Goal: Share content

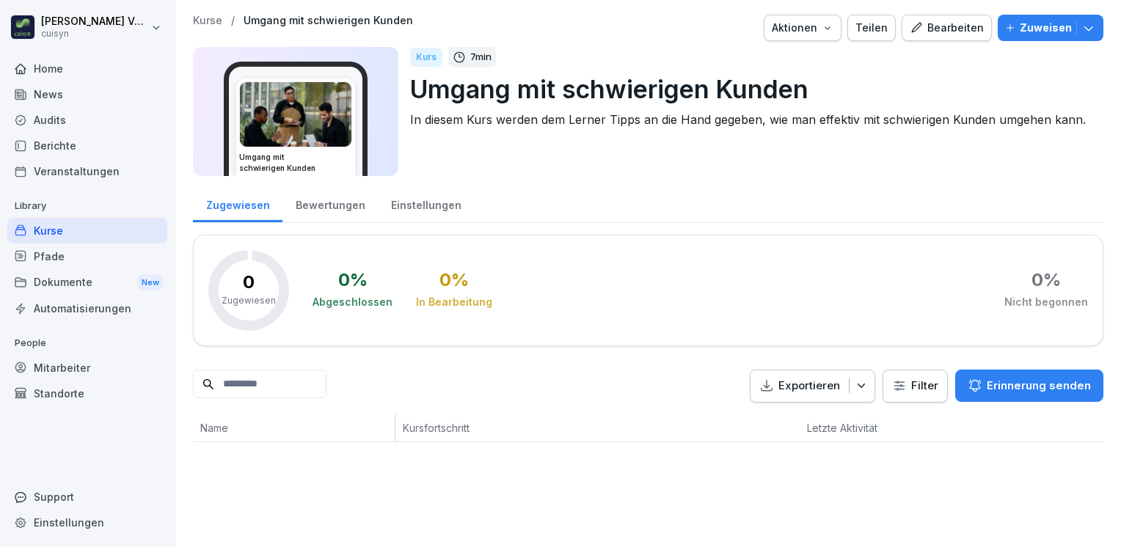
click at [72, 230] on div "Kurse" at bounding box center [87, 231] width 160 height 26
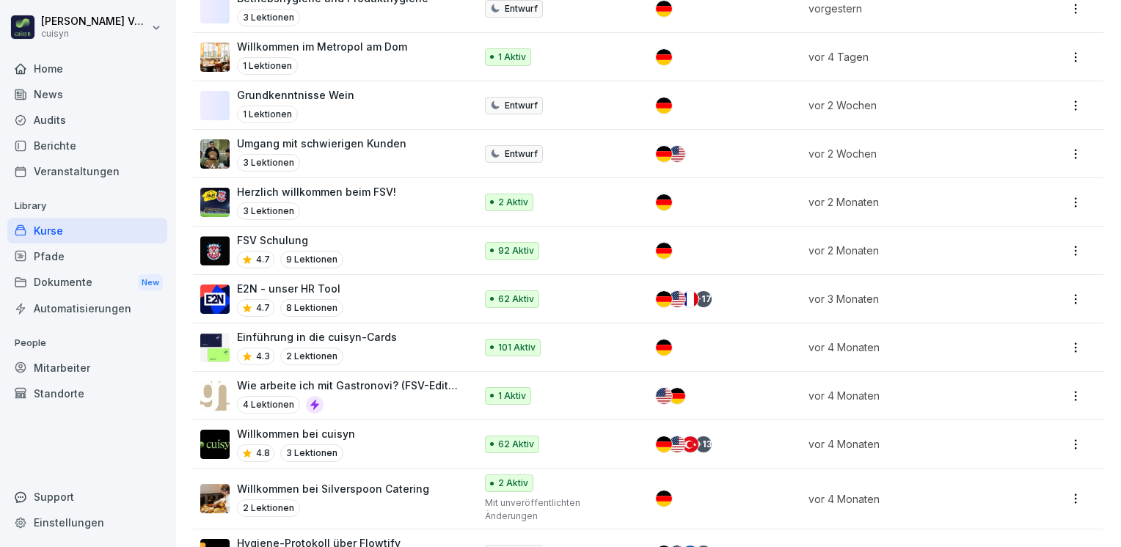
scroll to position [387, 0]
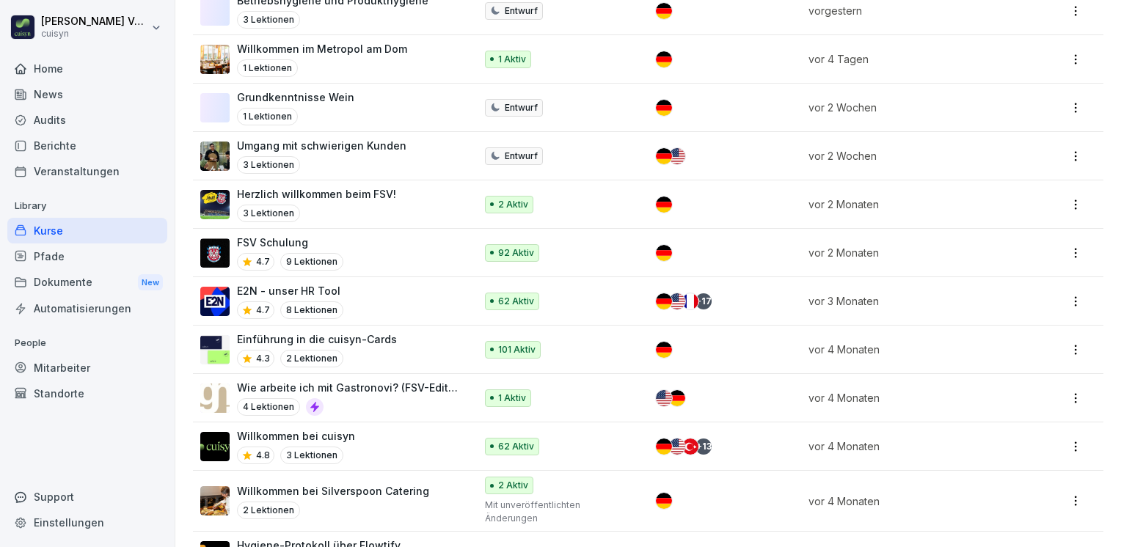
click at [297, 283] on p "E2N - unser HR Tool" at bounding box center [290, 290] width 106 height 15
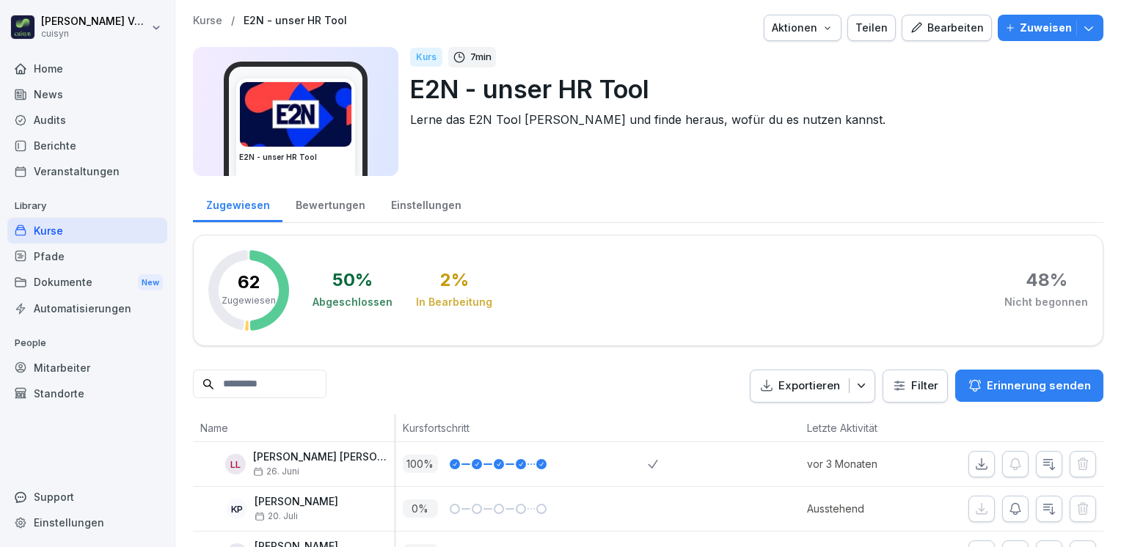
click at [874, 34] on div "Teilen" at bounding box center [871, 28] width 32 height 16
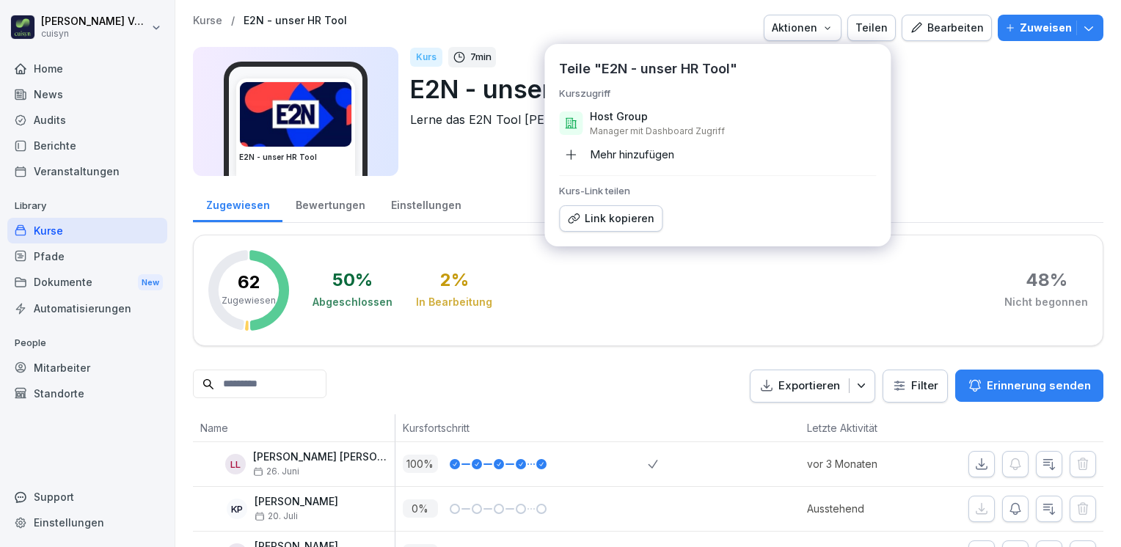
click at [618, 217] on div "Link kopieren" at bounding box center [610, 218] width 87 height 16
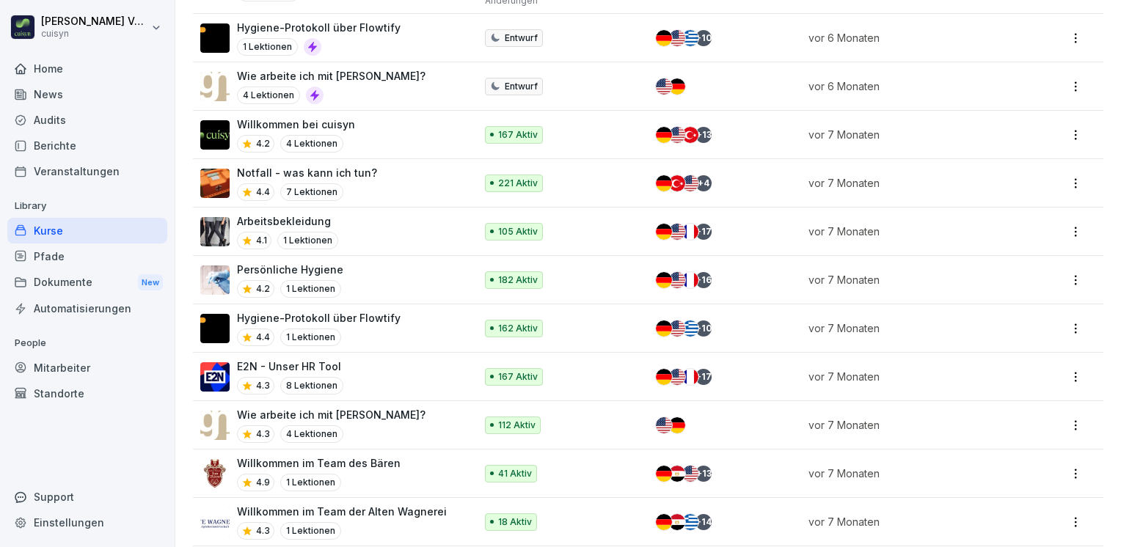
scroll to position [906, 0]
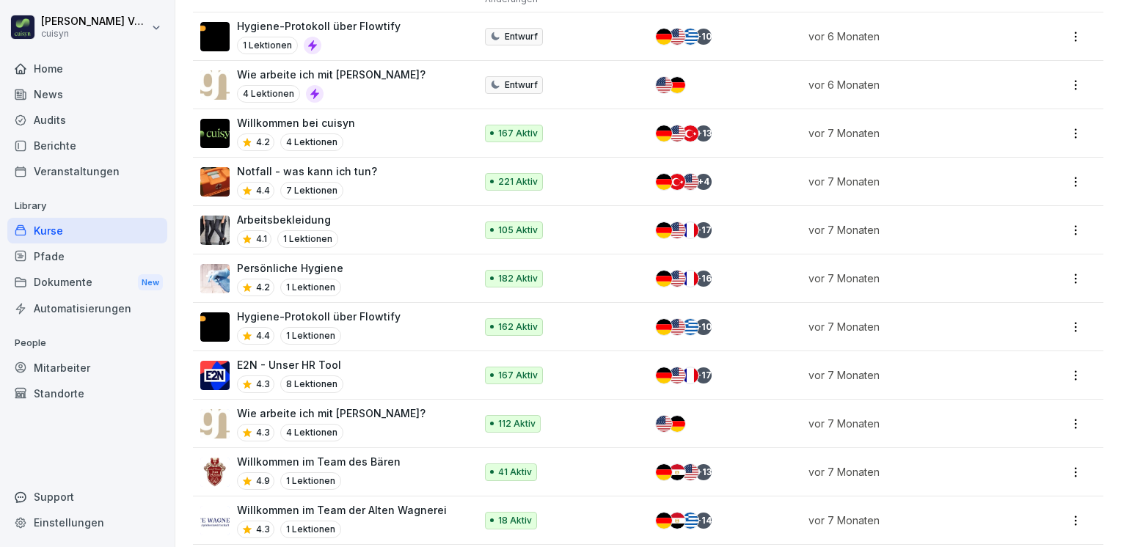
click at [260, 406] on p "Wie arbeite ich mit [PERSON_NAME]?" at bounding box center [331, 413] width 188 height 15
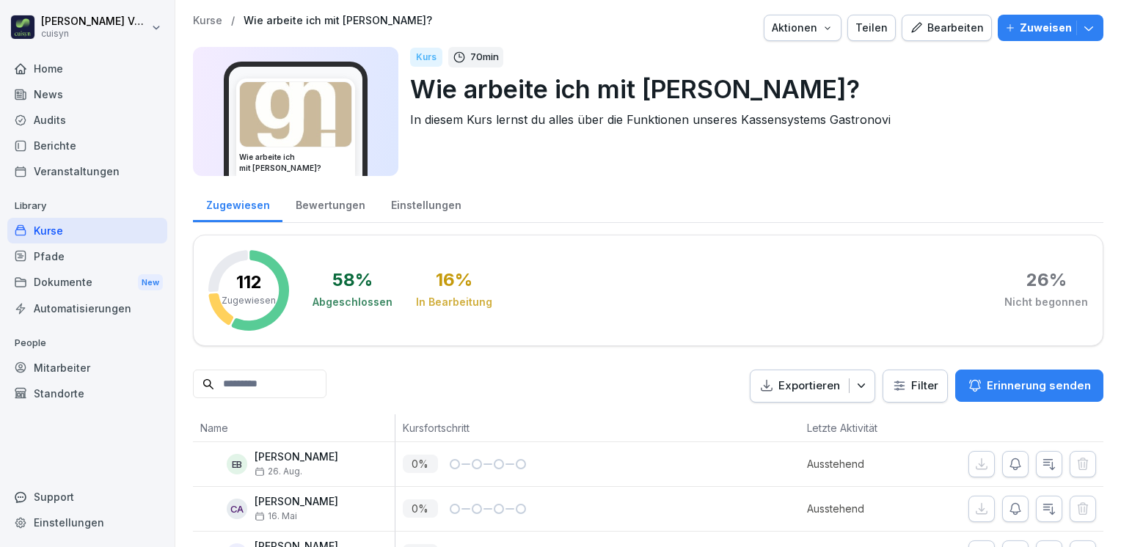
click at [879, 23] on div "Teilen" at bounding box center [871, 28] width 32 height 16
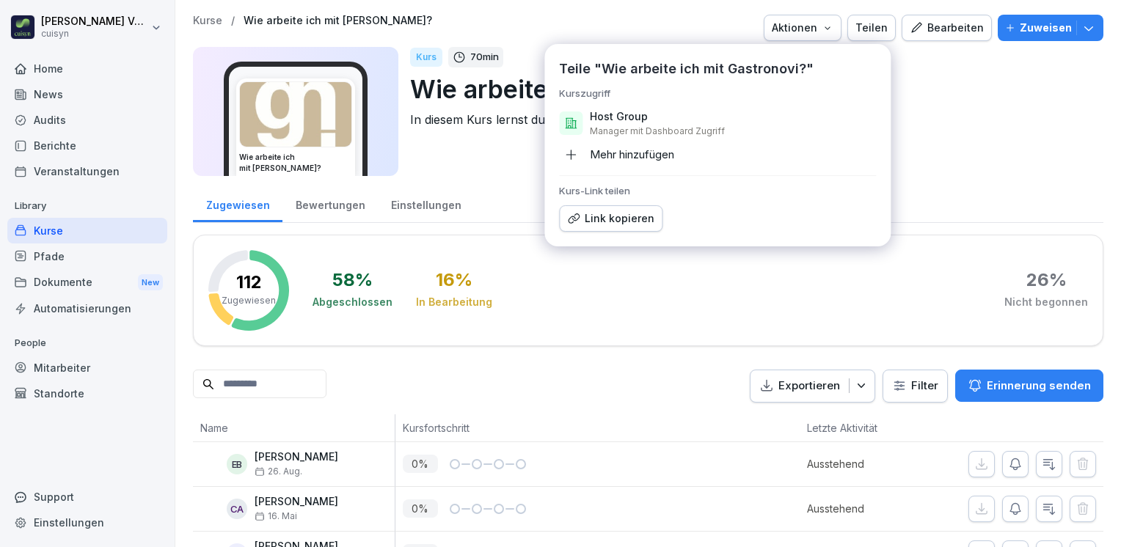
click at [616, 213] on div "Link kopieren" at bounding box center [610, 218] width 87 height 16
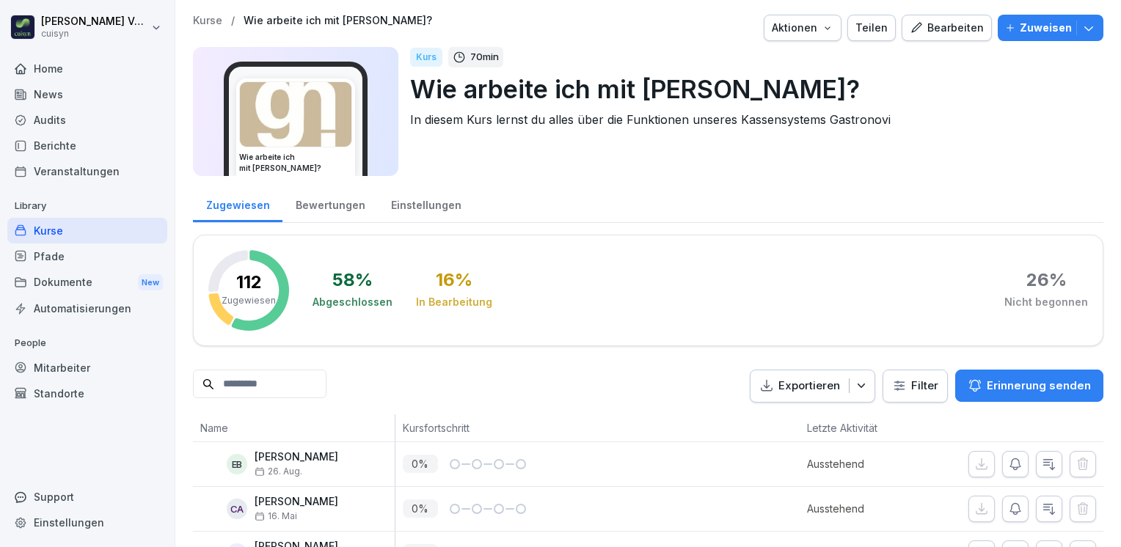
click at [62, 278] on div "Dokumente New" at bounding box center [87, 282] width 160 height 27
